Goal: Navigation & Orientation: Find specific page/section

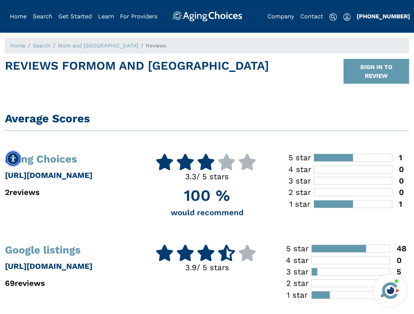
click at [13, 159] on img "Accessibility Menu" at bounding box center [13, 159] width 14 height 14
